Goal: Task Accomplishment & Management: Complete application form

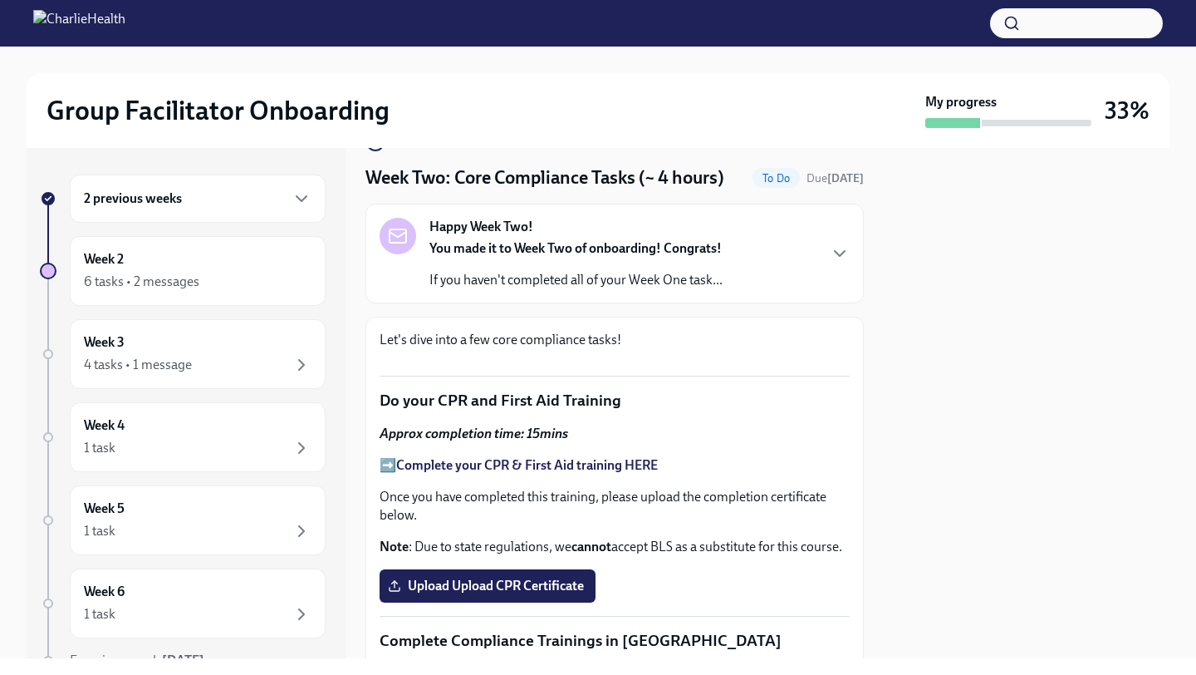
scroll to position [50, 0]
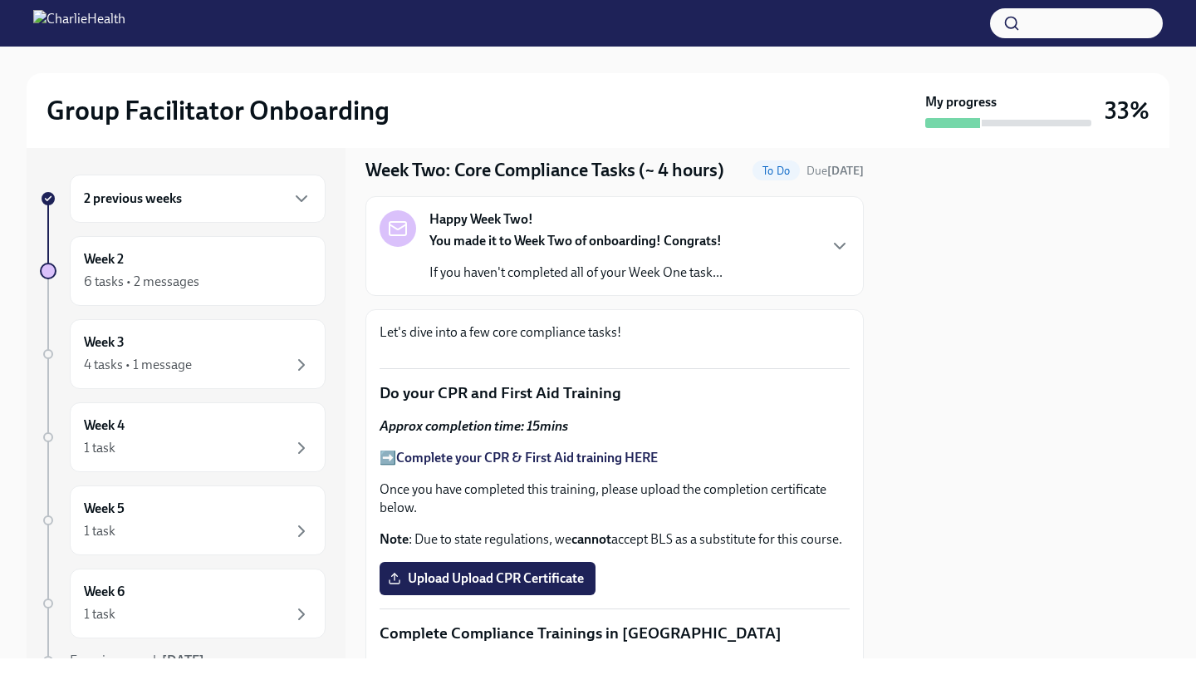
click at [806, 238] on div "Happy Week Two! You made it to Week Two of onboarding! Congrats! If you haven't…" at bounding box center [615, 245] width 470 height 71
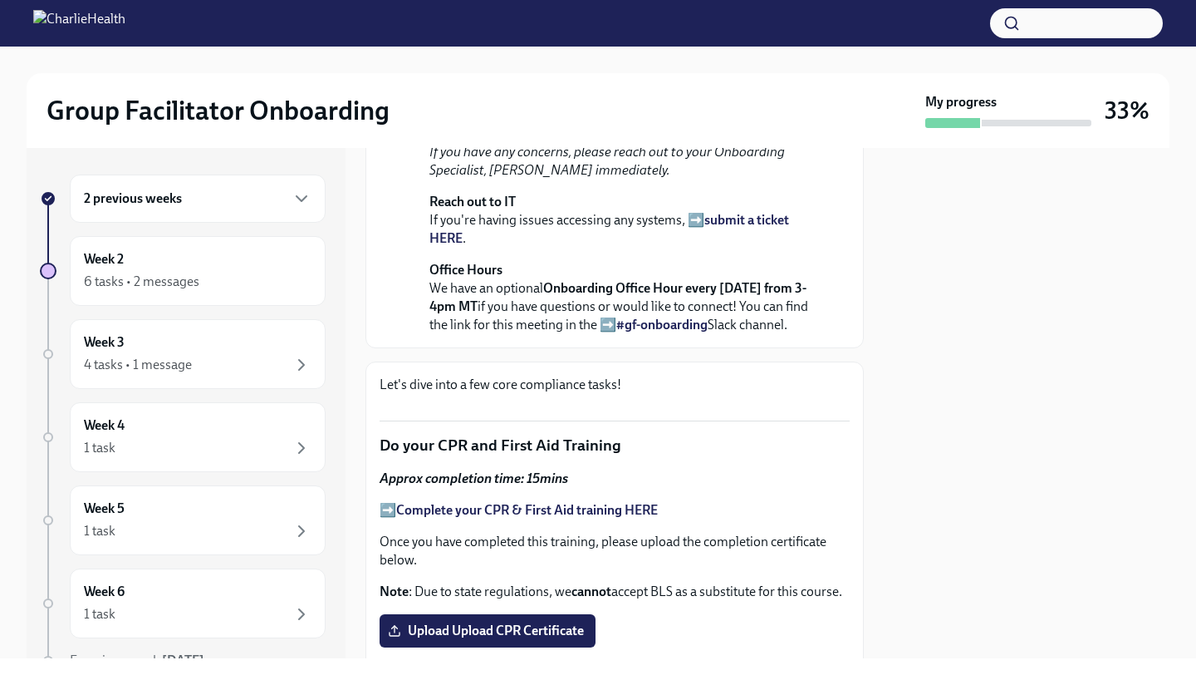
scroll to position [374, 0]
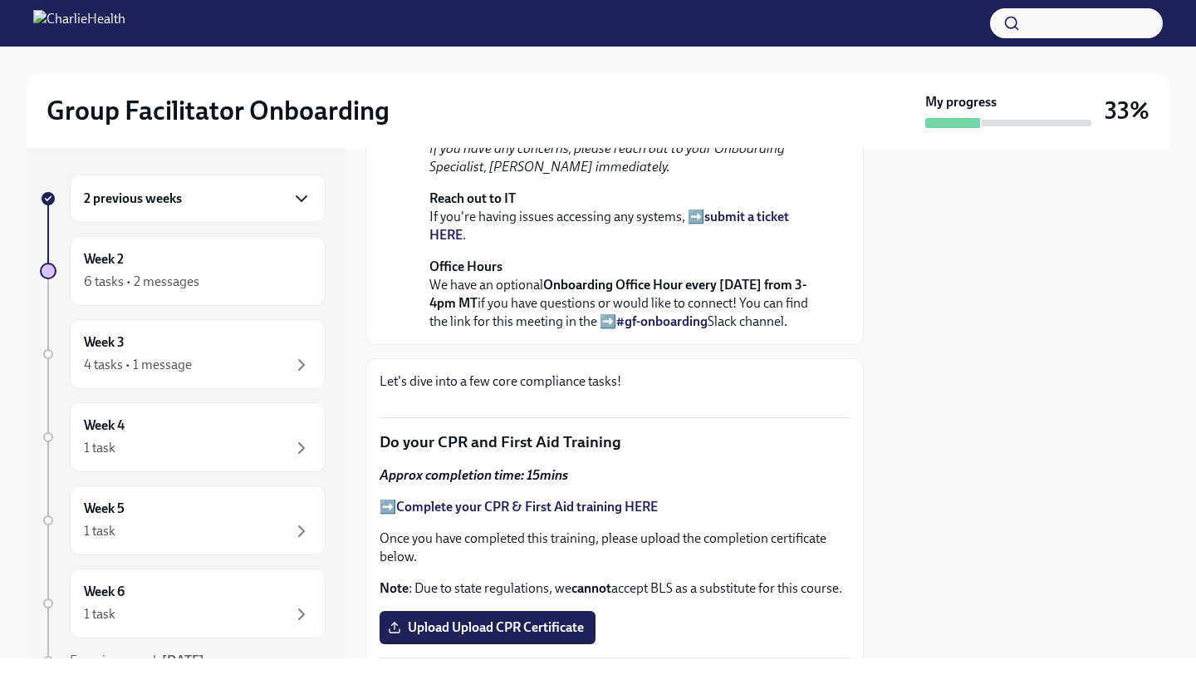
click at [305, 195] on icon "button" at bounding box center [302, 199] width 20 height 20
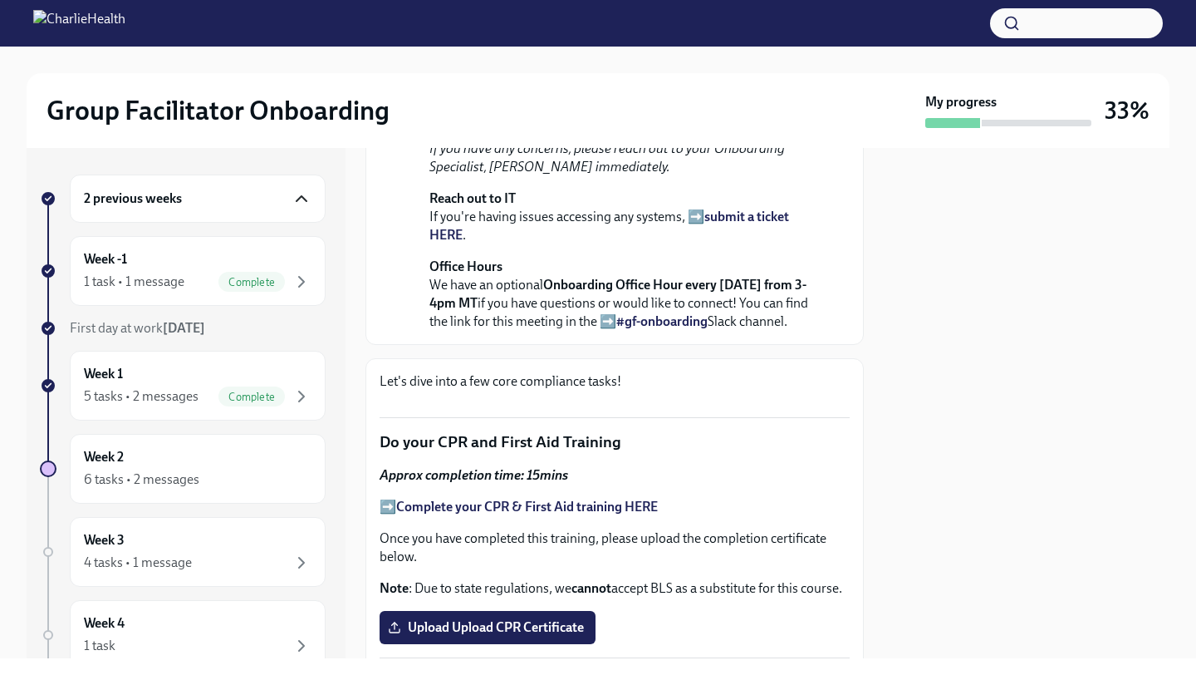
click at [295, 189] on icon "button" at bounding box center [302, 199] width 20 height 20
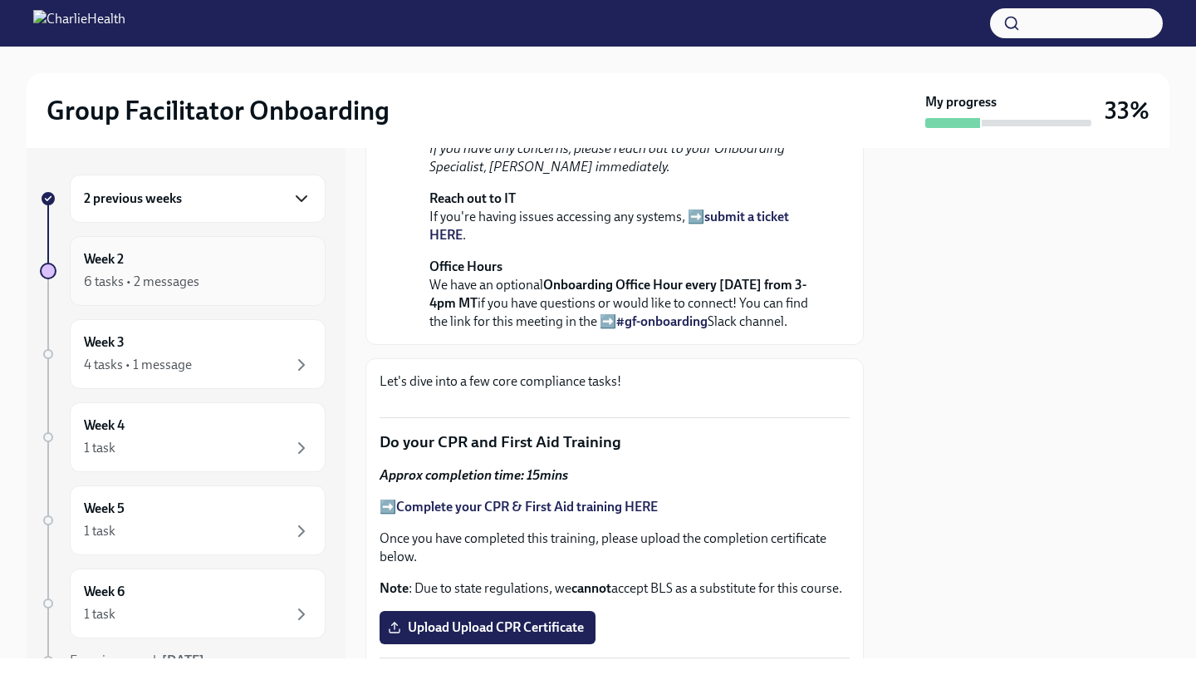
click at [241, 255] on div "Week 2 6 tasks • 2 messages" at bounding box center [198, 271] width 228 height 42
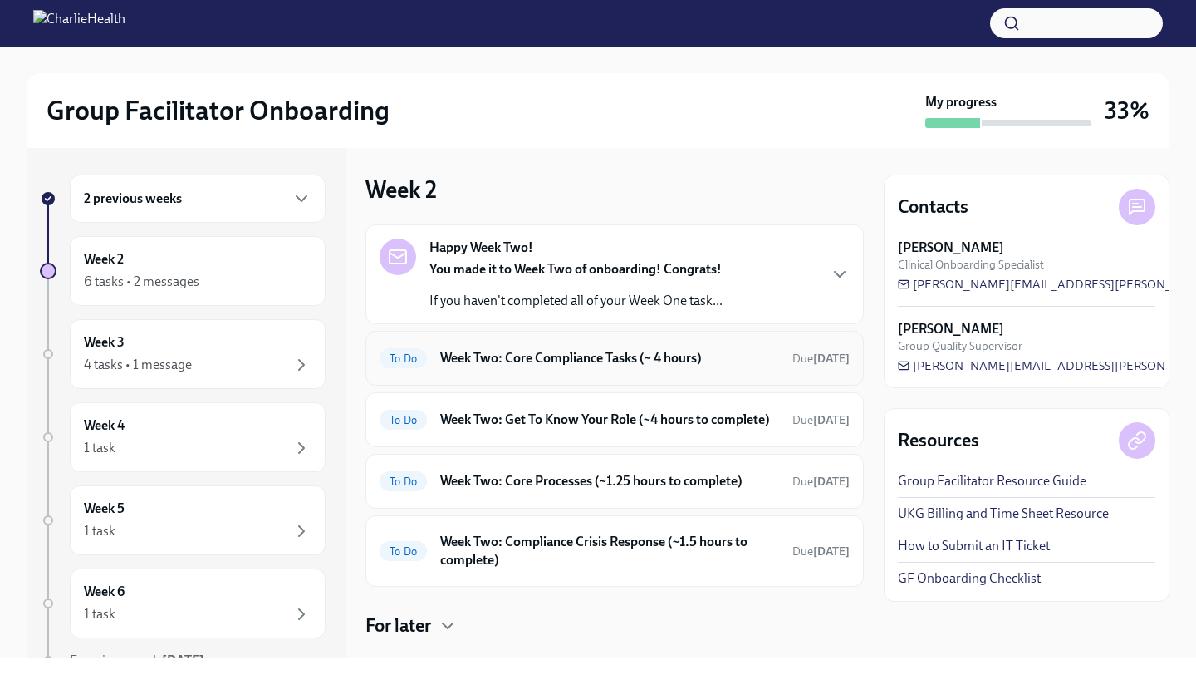
click at [637, 360] on h6 "Week Two: Core Compliance Tasks (~ 4 hours)" at bounding box center [609, 358] width 339 height 18
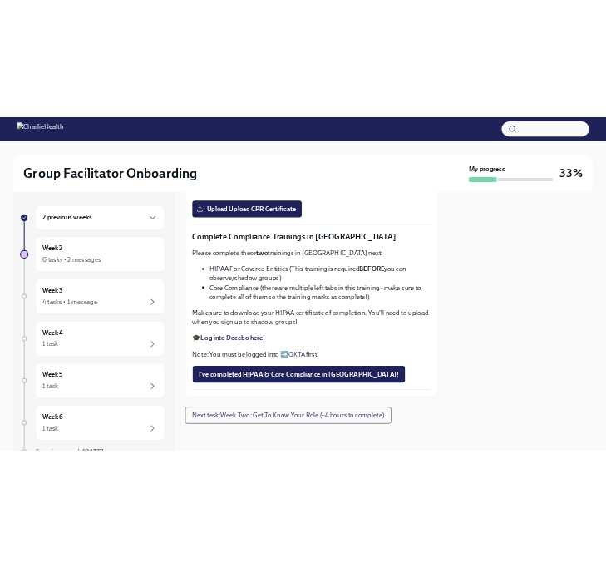
scroll to position [740, 0]
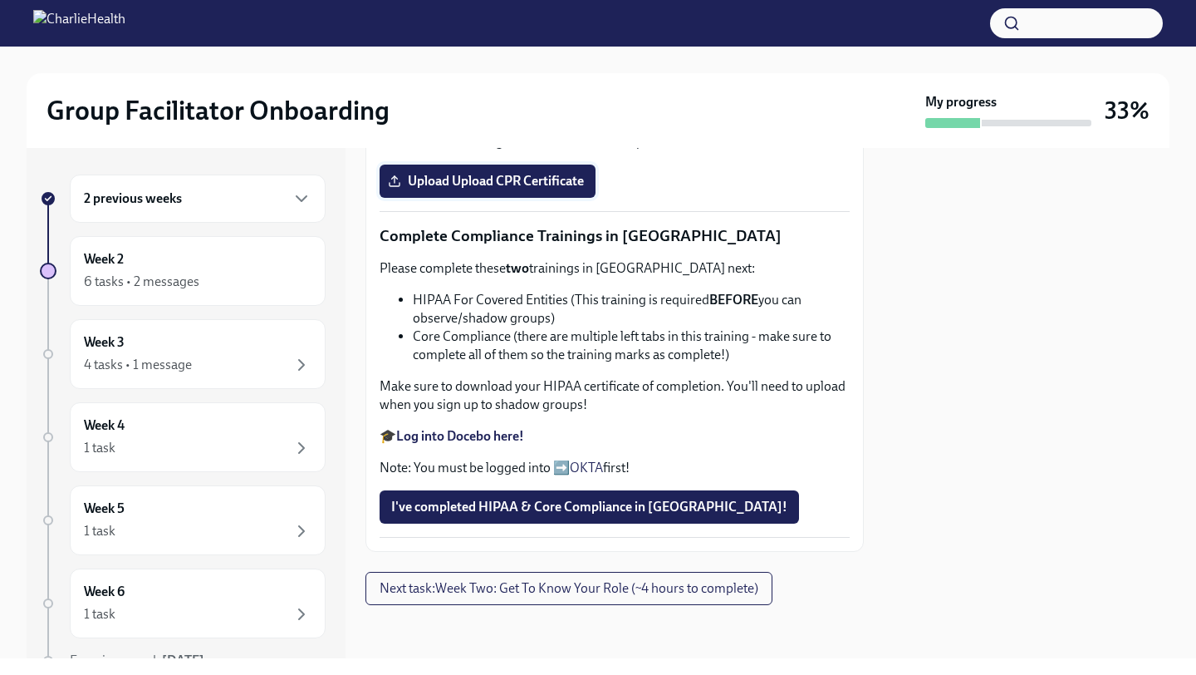
click at [572, 189] on span "Upload Upload CPR Certificate" at bounding box center [487, 181] width 193 height 17
click at [0, 0] on input "Upload Upload CPR Certificate" at bounding box center [0, 0] width 0 height 0
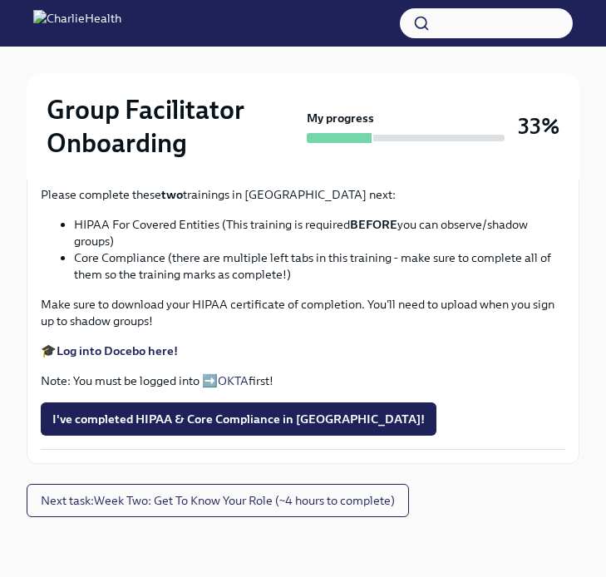
scroll to position [979, 0]
click at [199, 117] on span "Upload Upload CPR Certificate" at bounding box center [144, 109] width 184 height 17
click at [0, 0] on input "Upload Upload CPR Certificate" at bounding box center [0, 0] width 0 height 0
click at [146, 117] on span "Upload Upload CPR Certificate" at bounding box center [144, 109] width 184 height 17
click at [0, 0] on input "Upload Upload CPR Certificate" at bounding box center [0, 0] width 0 height 0
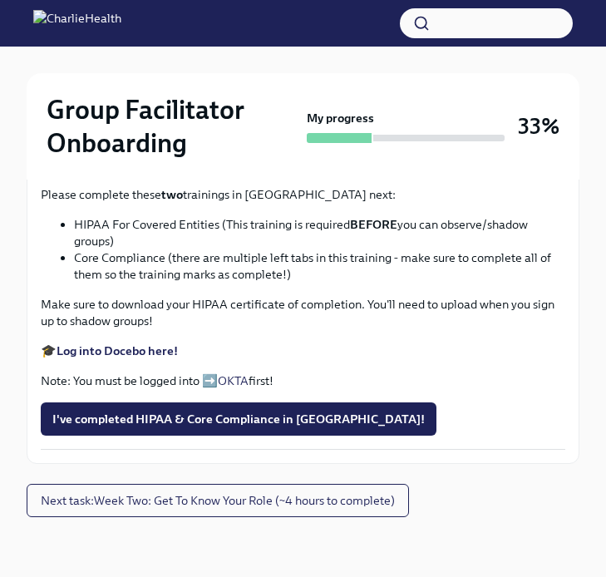
click at [266, 117] on span "Red Cross Certificate MERGE for Achievement Assignment.pdf" at bounding box center [233, 109] width 363 height 17
click at [0, 0] on input "Red Cross Certificate MERGE for Achievement Assignment.pdf" at bounding box center [0, 0] width 0 height 0
click at [523, 359] on p "🎓 Log into Docebo here!" at bounding box center [303, 350] width 524 height 17
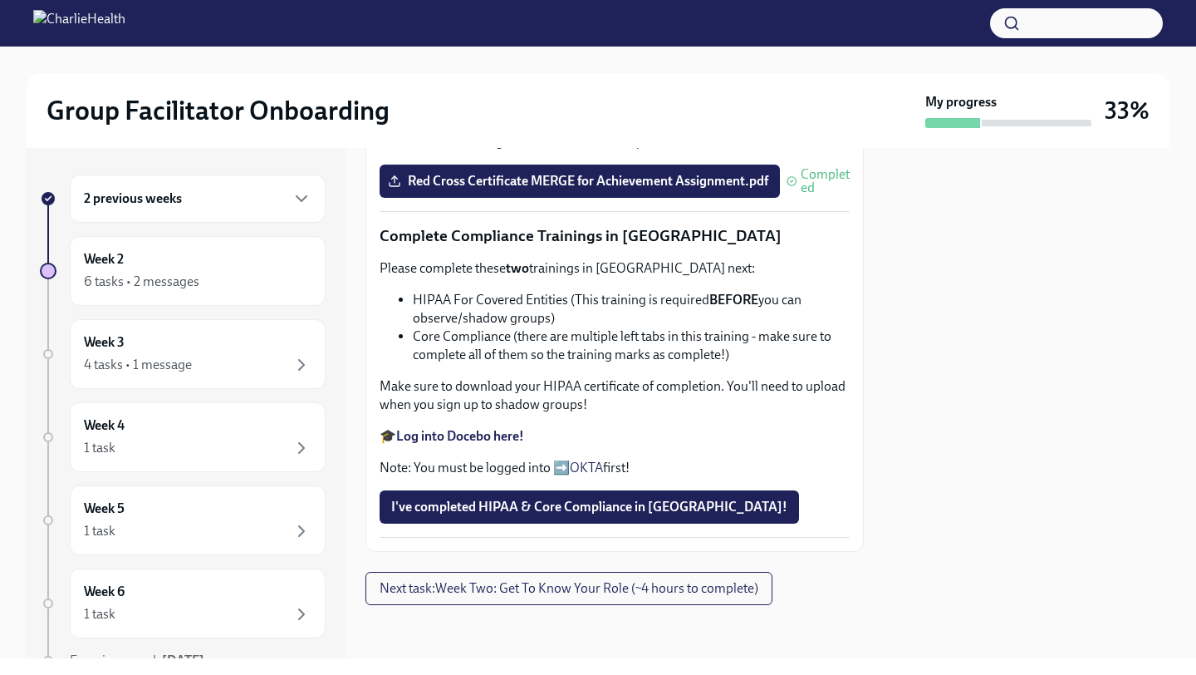
scroll to position [917, 0]
click at [243, 191] on div "2 previous weeks" at bounding box center [198, 199] width 228 height 20
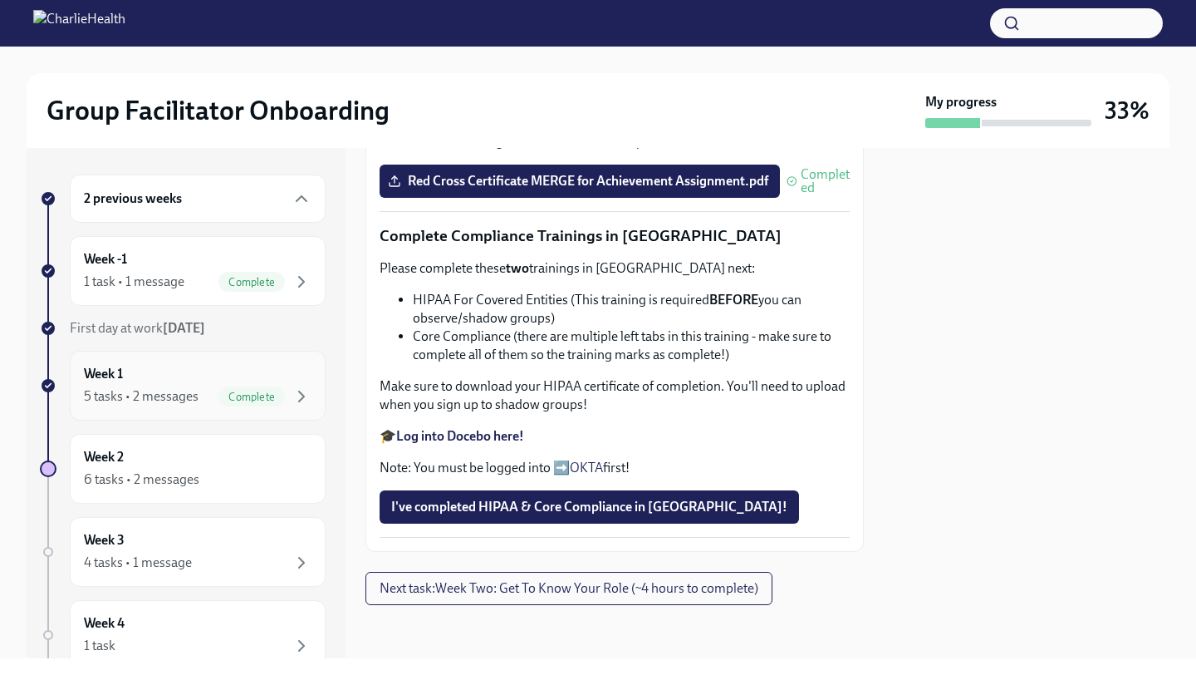
click at [197, 403] on div "5 tasks • 2 messages Complete" at bounding box center [198, 396] width 228 height 20
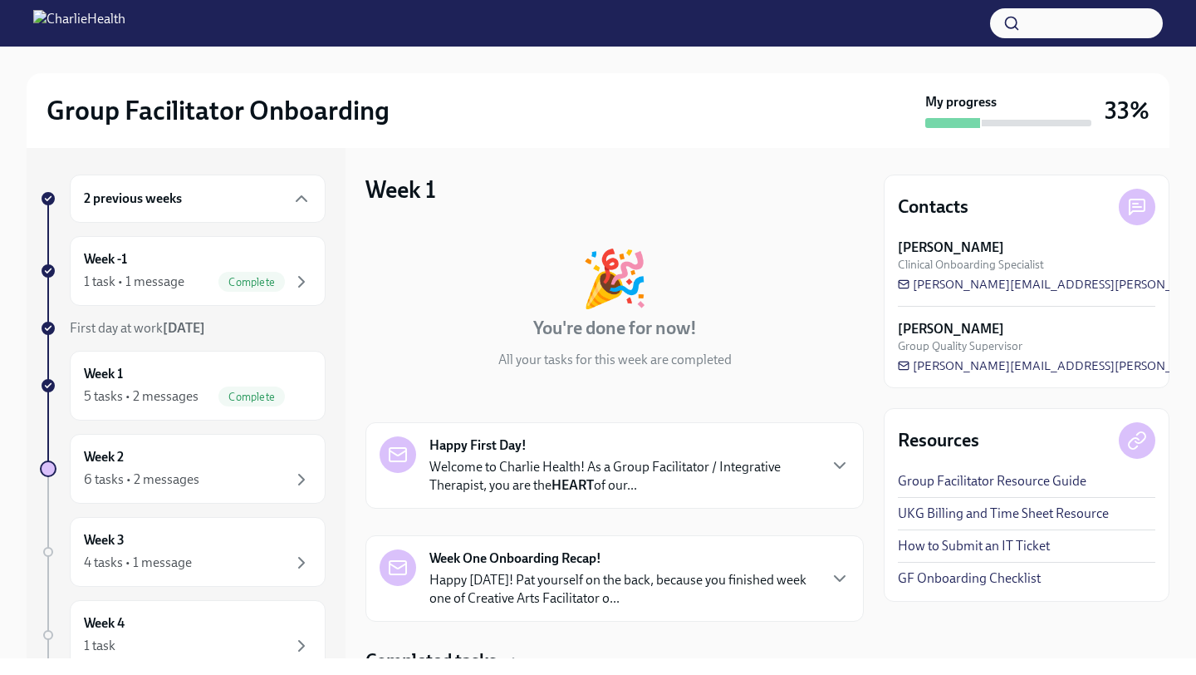
scroll to position [459, 0]
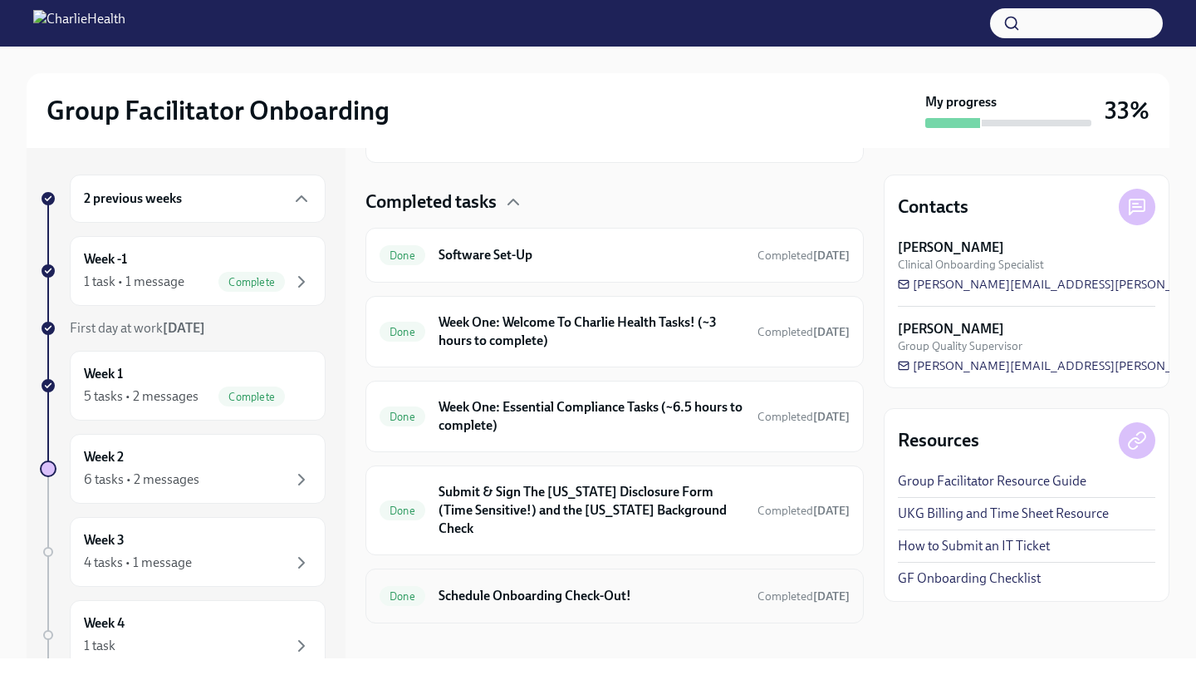
click at [533, 587] on h6 "Schedule Onboarding Check-Out!" at bounding box center [592, 596] width 306 height 18
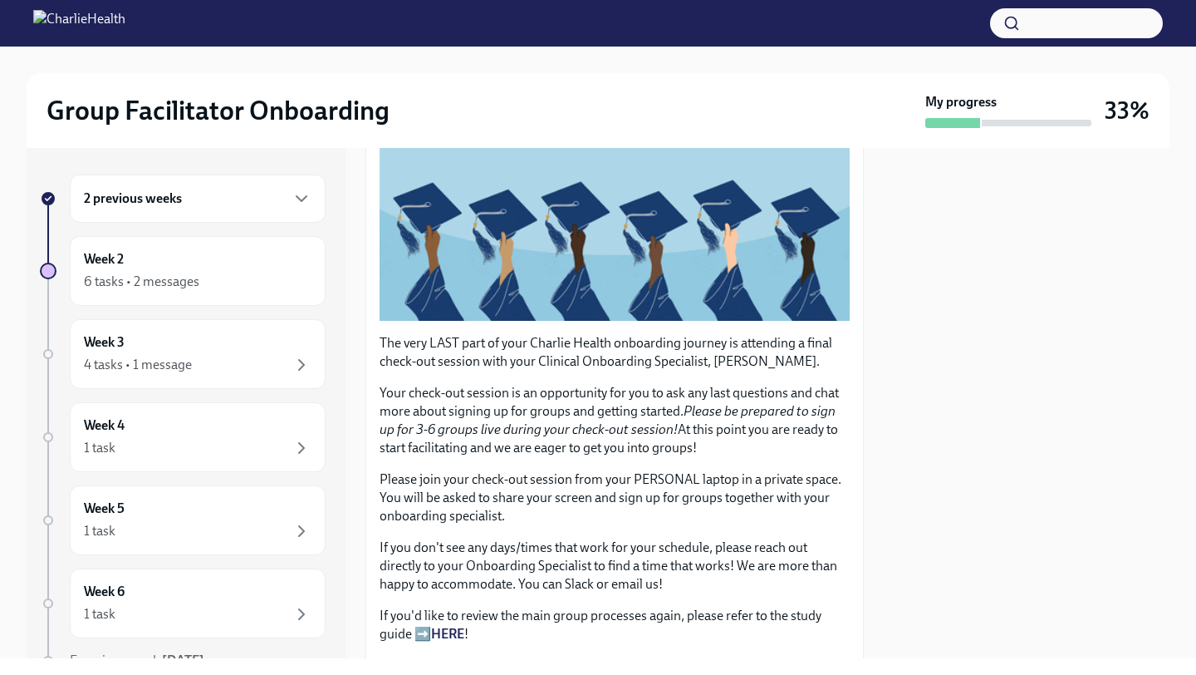
scroll to position [317, 0]
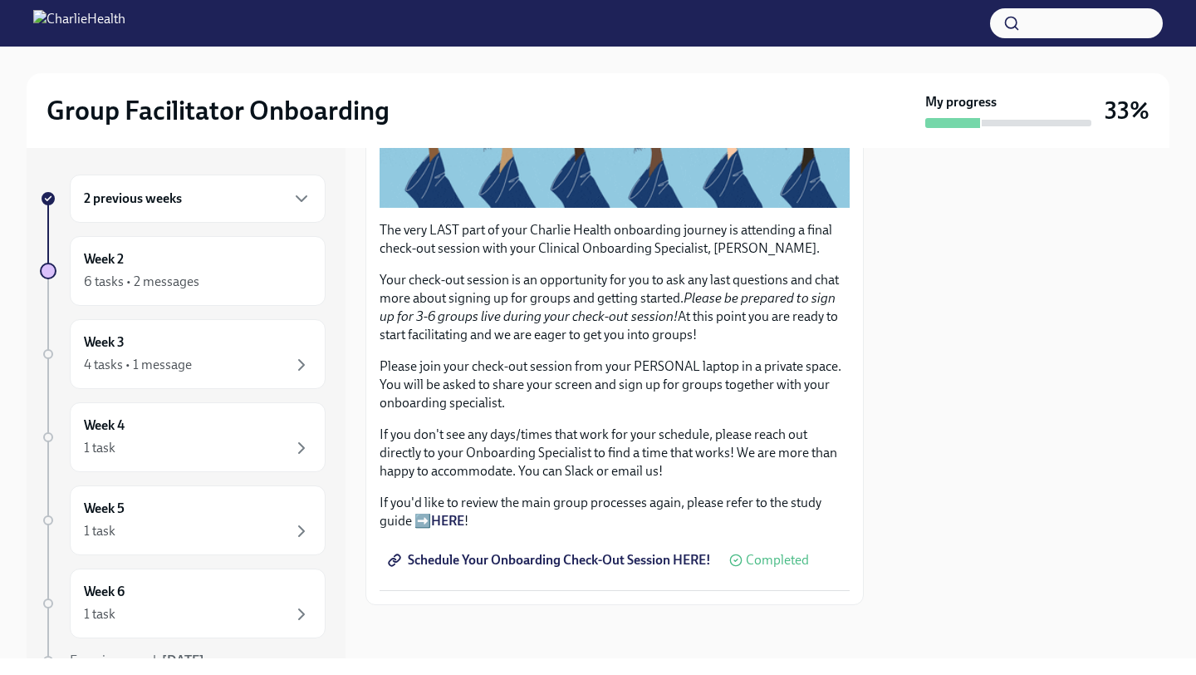
click at [579, 557] on span "Schedule Your Onboarding Check-Out Session HERE!" at bounding box center [551, 560] width 320 height 17
click at [168, 295] on div "Week 2 6 tasks • 2 messages" at bounding box center [198, 271] width 256 height 70
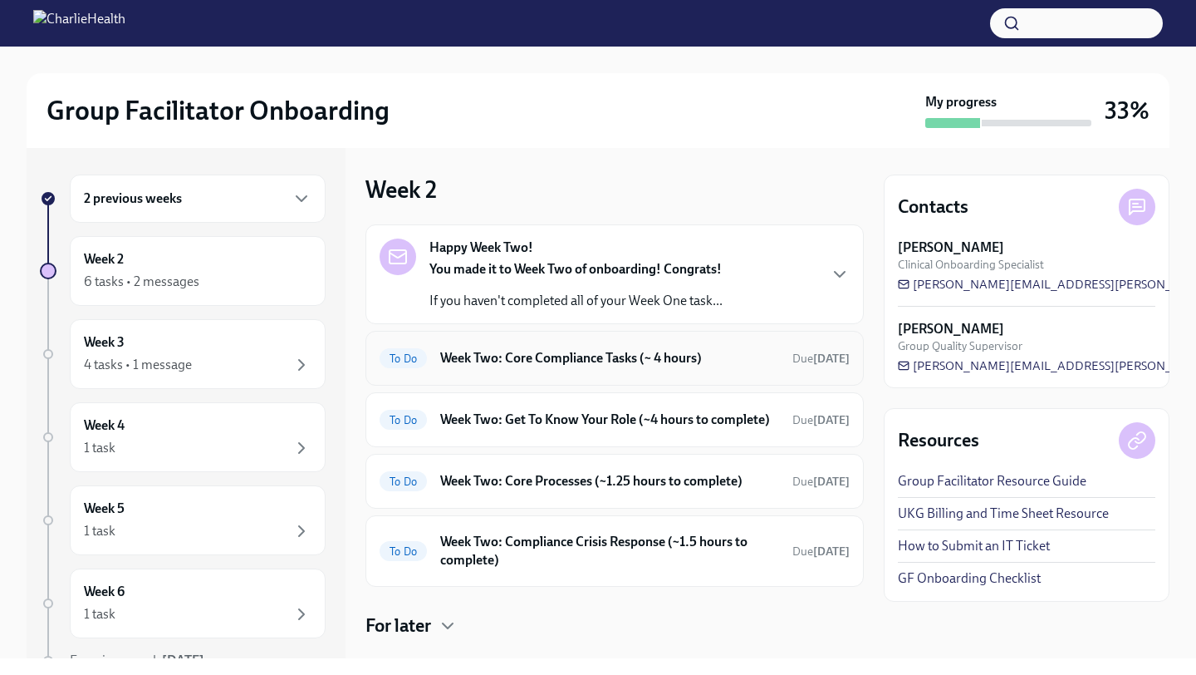
click at [541, 372] on div "To Do Week Two: Core Compliance Tasks (~ 4 hours) Due [DATE]" at bounding box center [615, 358] width 499 height 55
click at [577, 378] on div "To Do Week Two: Core Compliance Tasks (~ 4 hours) Due [DATE]" at bounding box center [615, 358] width 499 height 55
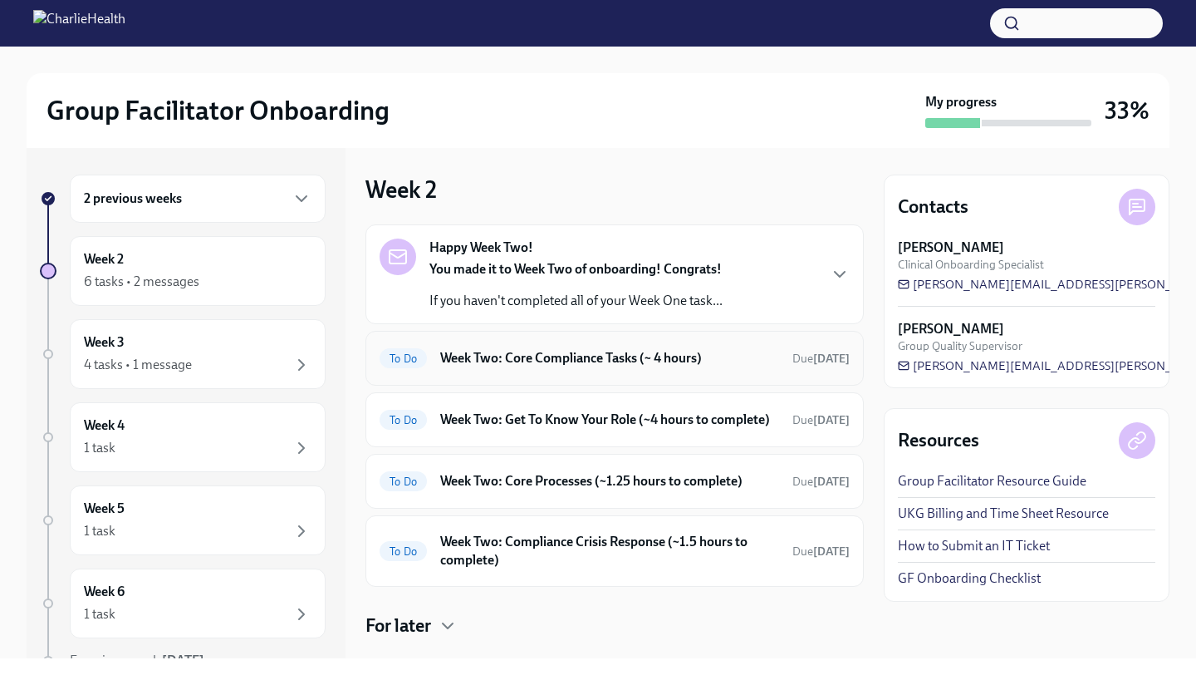
click at [582, 346] on div "To Do Week Two: Core Compliance Tasks (~ 4 hours) Due [DATE]" at bounding box center [615, 358] width 470 height 27
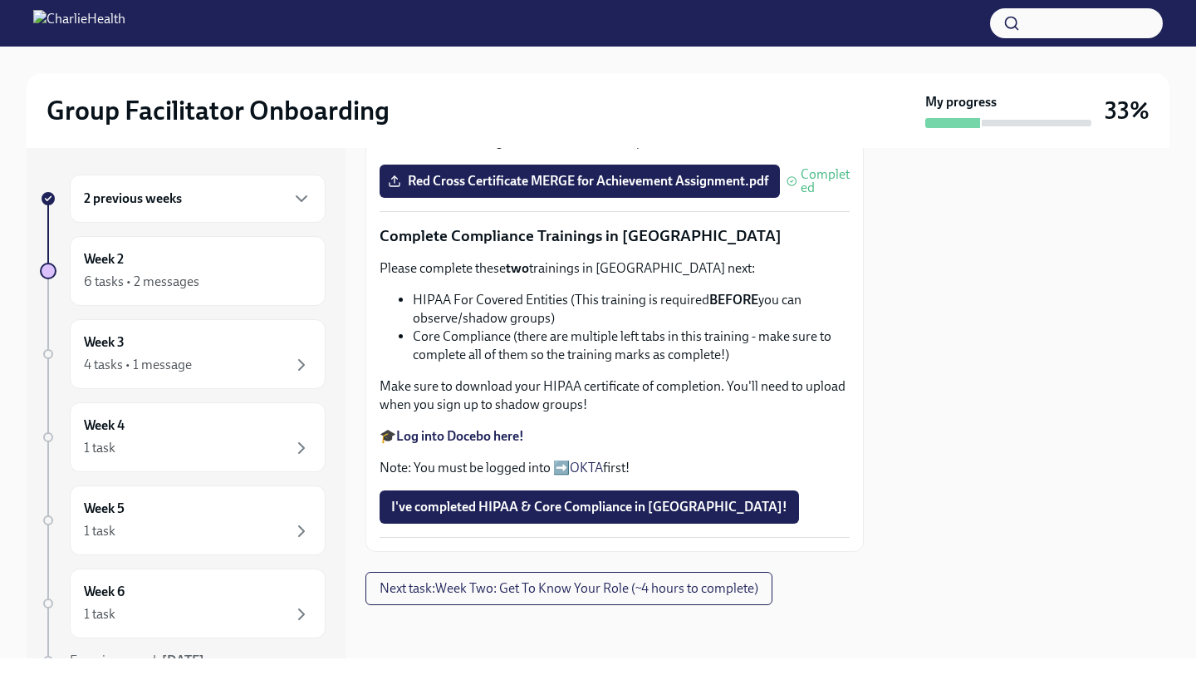
scroll to position [917, 0]
click at [479, 433] on strong "Log into Docebo here!" at bounding box center [460, 436] width 128 height 16
